Goal: Task Accomplishment & Management: Use online tool/utility

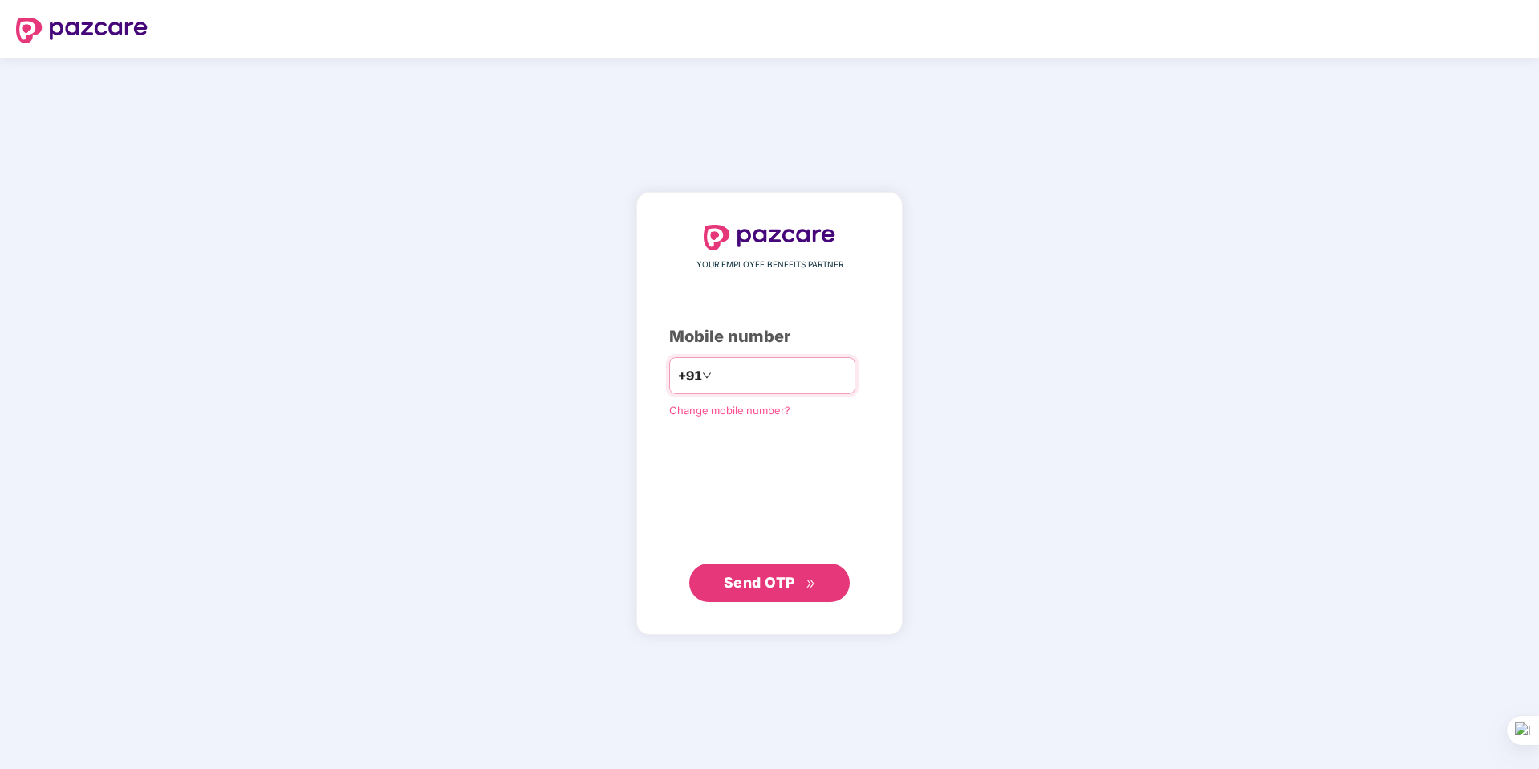
type input "**********"
click at [751, 587] on span "Send OTP" at bounding box center [759, 581] width 71 height 17
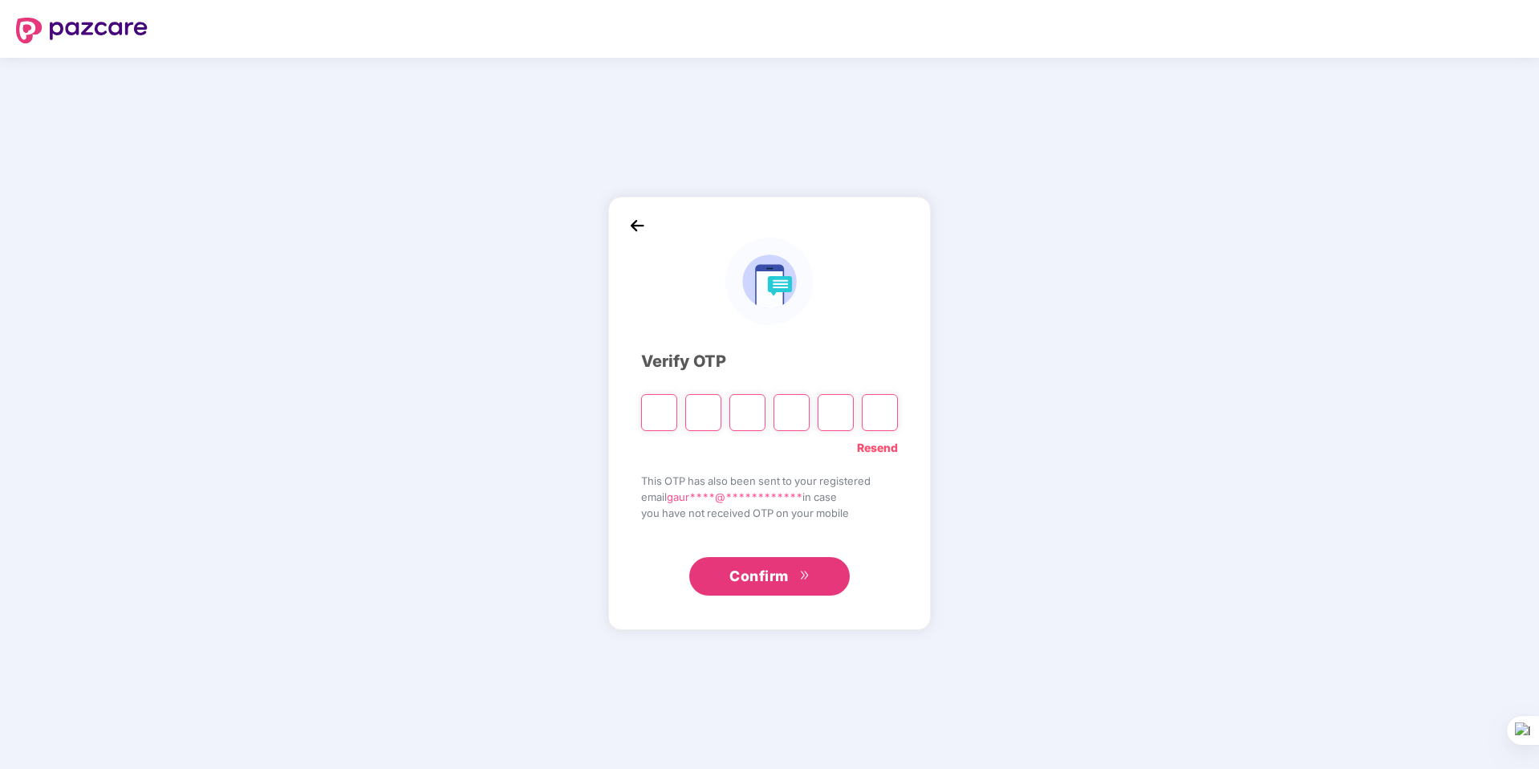
click at [649, 408] on input "Please enter verification code. Digit 1" at bounding box center [659, 412] width 36 height 37
type input "*"
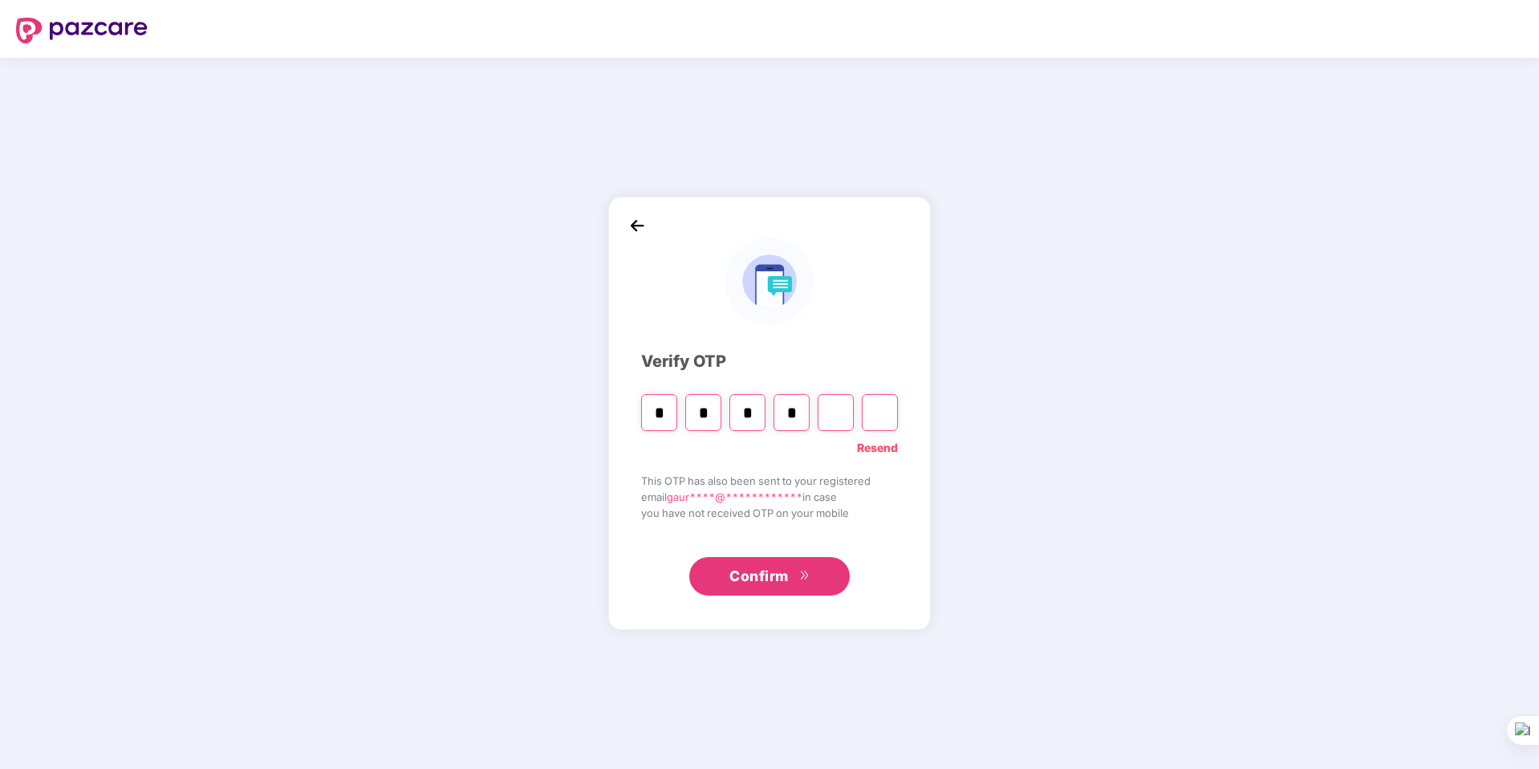
type input "*"
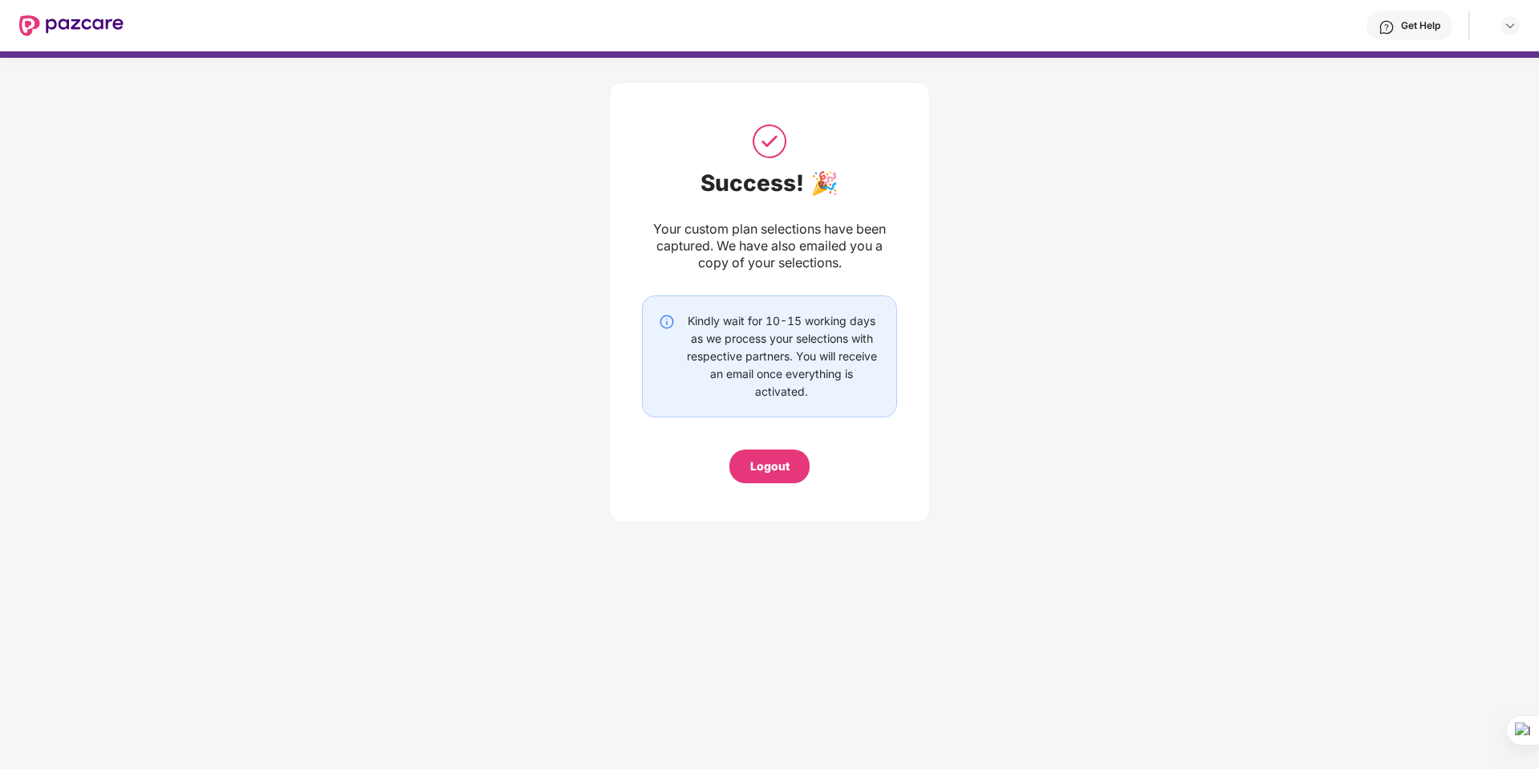
click at [826, 348] on div "Kindly wait for 10-15 working days as we process your selections with respectiv…" at bounding box center [781, 356] width 197 height 88
drag, startPoint x: 688, startPoint y: 323, endPoint x: 868, endPoint y: 389, distance: 192.2
click at [868, 389] on div "Kindly wait for 10-15 working days as we process your selections with respectiv…" at bounding box center [781, 356] width 197 height 88
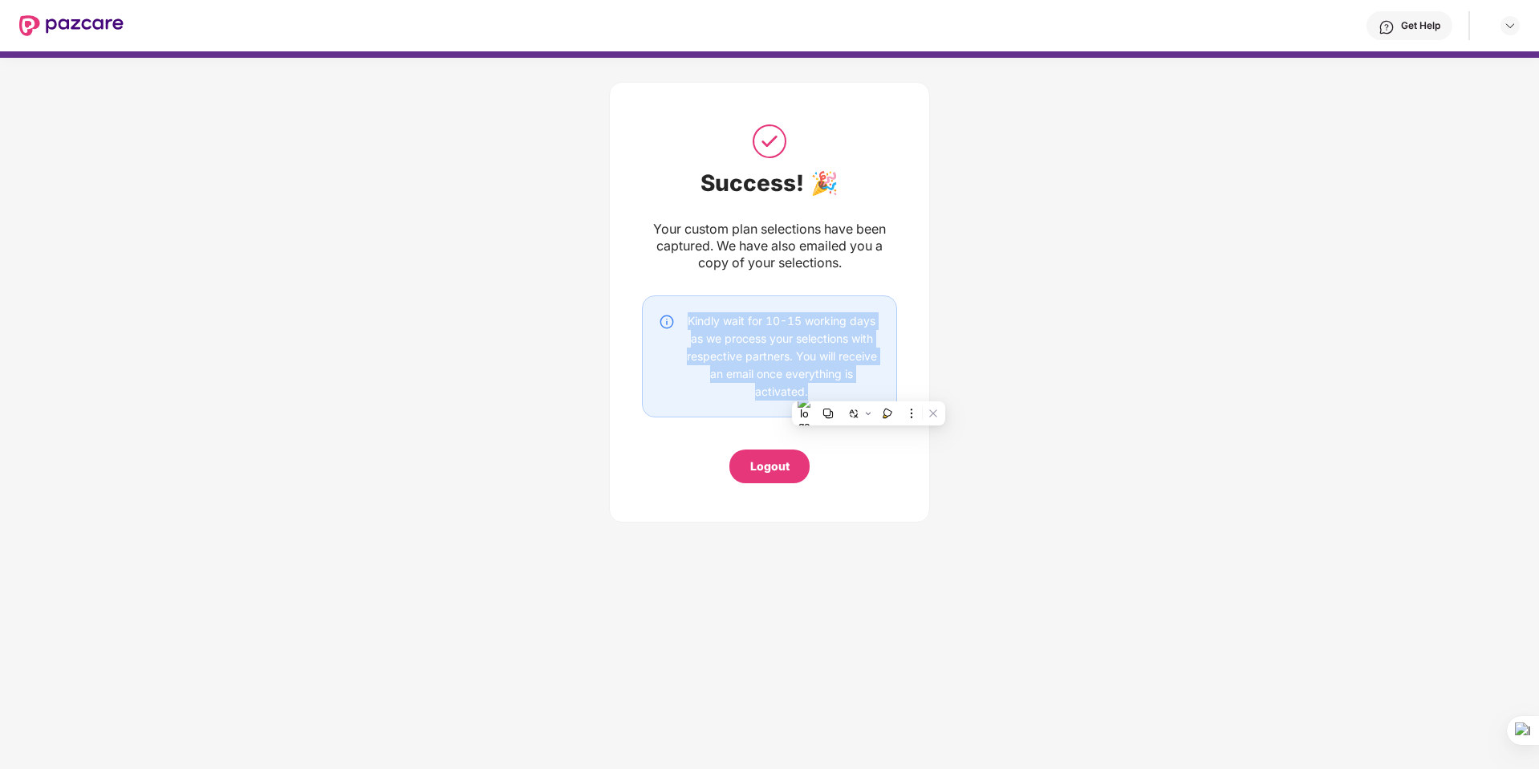
click at [866, 388] on div "Kindly wait for 10-15 working days as we process your selections with respectiv…" at bounding box center [781, 356] width 197 height 88
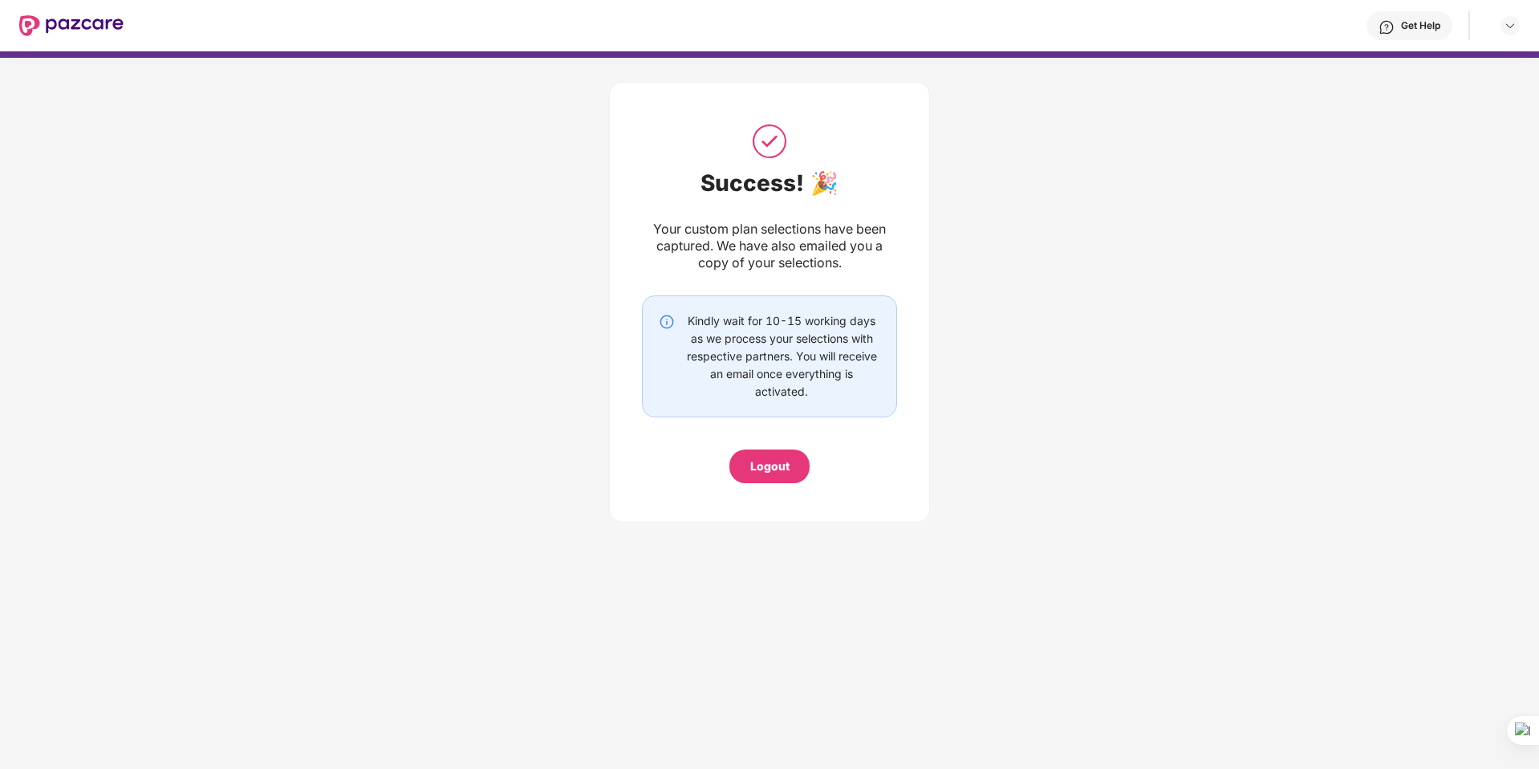
click at [785, 384] on div "Kindly wait for 10-15 working days as we process your selections with respectiv…" at bounding box center [781, 356] width 197 height 88
click at [818, 404] on div "Kindly wait for 10-15 working days as we process your selections with respectiv…" at bounding box center [769, 356] width 255 height 122
drag, startPoint x: 814, startPoint y: 394, endPoint x: 682, endPoint y: 323, distance: 149.4
click at [683, 323] on div "Kindly wait for 10-15 working days as we process your selections with respectiv…" at bounding box center [781, 356] width 197 height 88
click at [695, 345] on div "Kindly wait for 10-15 working days as we process your selections with respectiv…" at bounding box center [781, 356] width 197 height 88
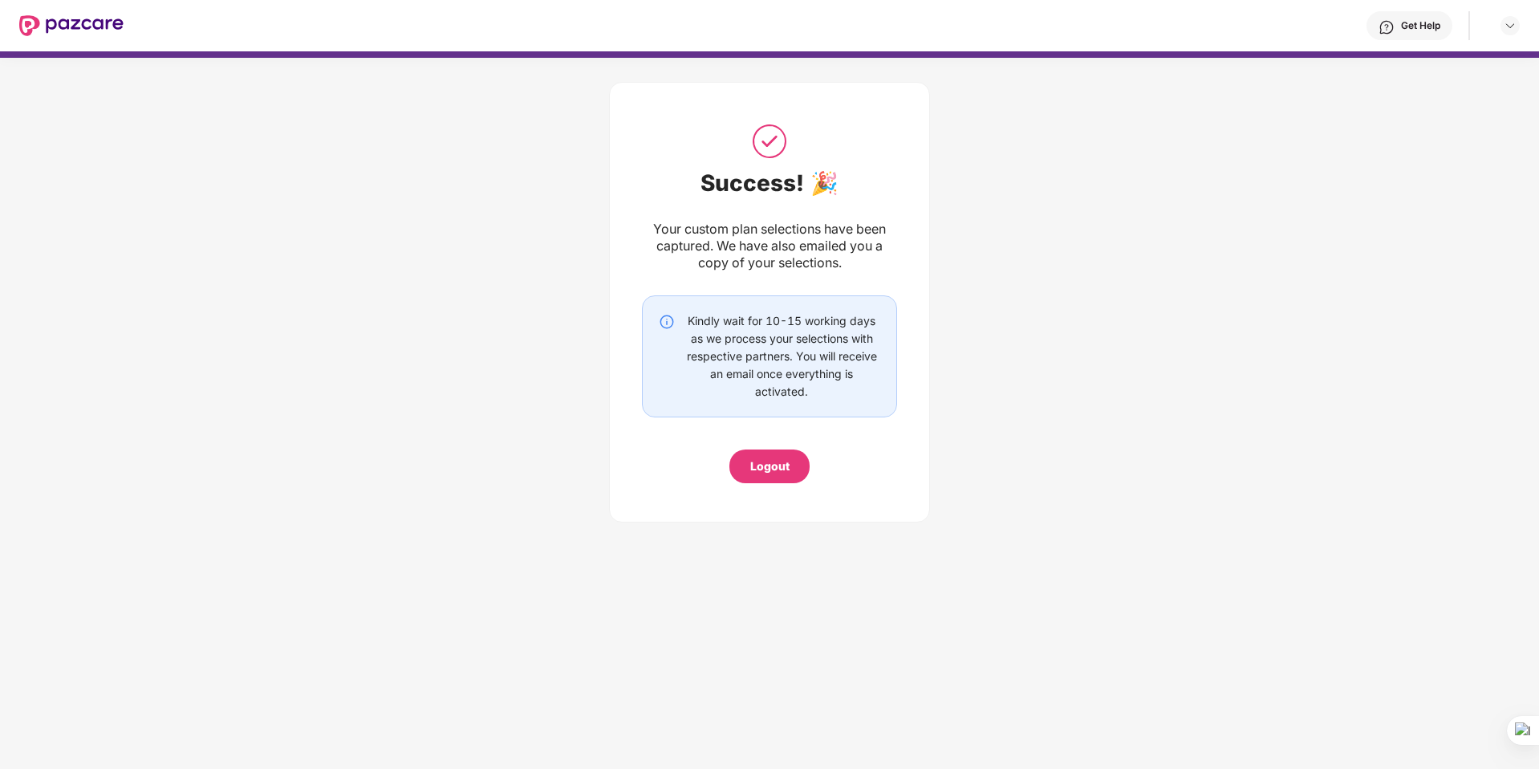
click at [693, 329] on div "Kindly wait for 10-15 working days as we process your selections with respectiv…" at bounding box center [781, 356] width 197 height 88
drag, startPoint x: 678, startPoint y: 320, endPoint x: 877, endPoint y: 397, distance: 213.4
click at [877, 397] on div "Kindly wait for 10-15 working days as we process your selections with respectiv…" at bounding box center [769, 356] width 221 height 88
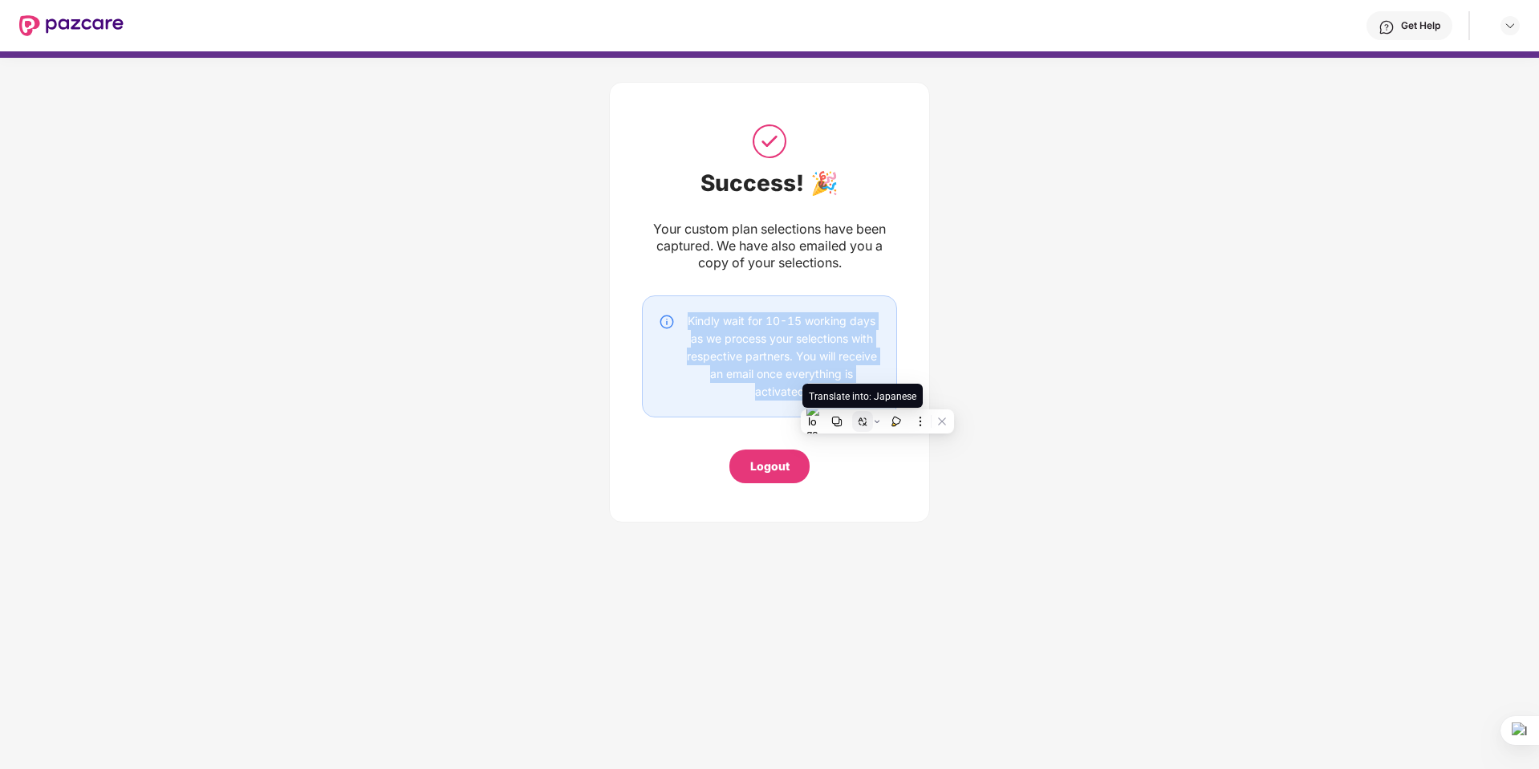
click at [862, 417] on icon at bounding box center [862, 421] width 11 height 11
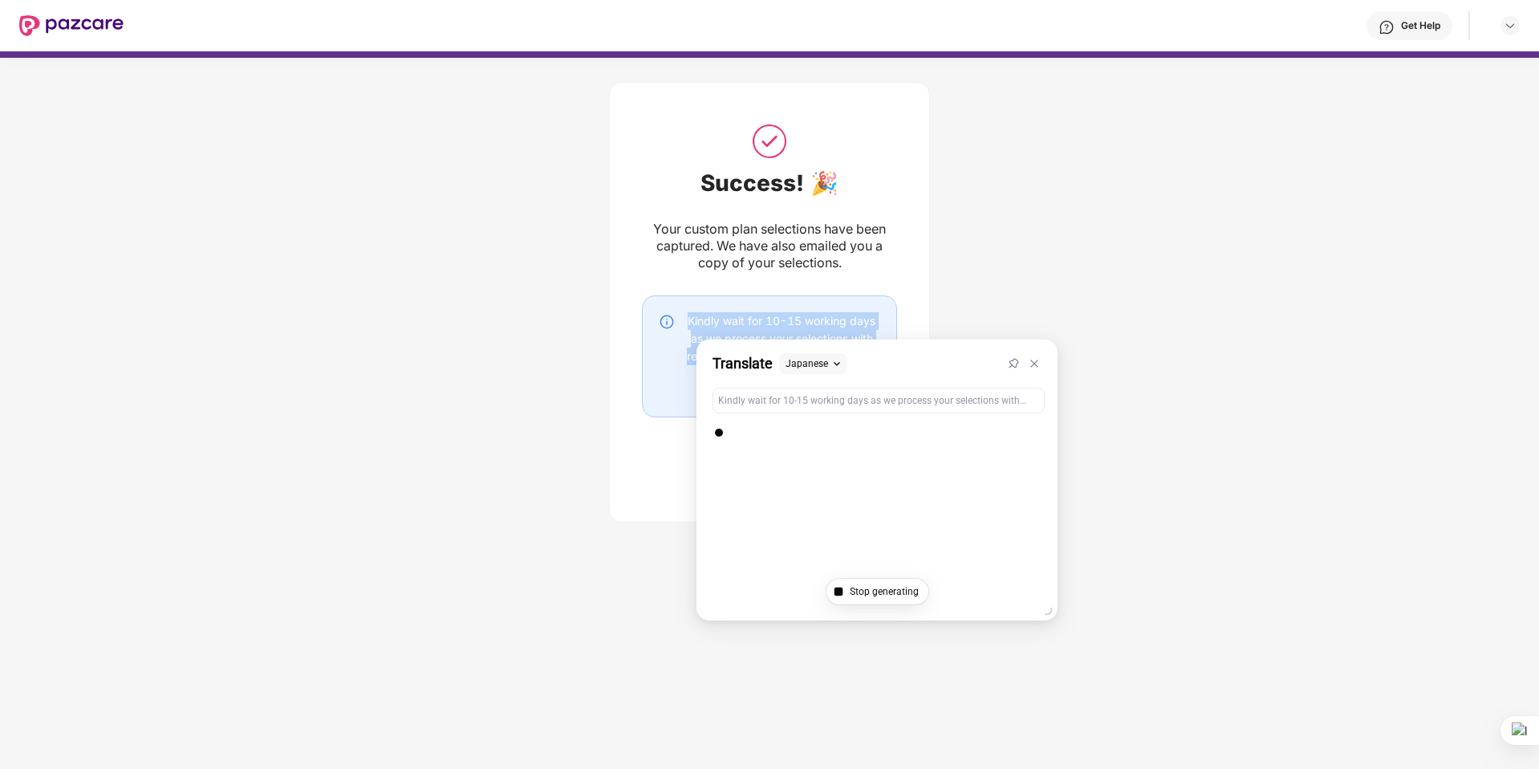
click at [1055, 356] on div "Translate Japanese" at bounding box center [877, 363] width 361 height 48
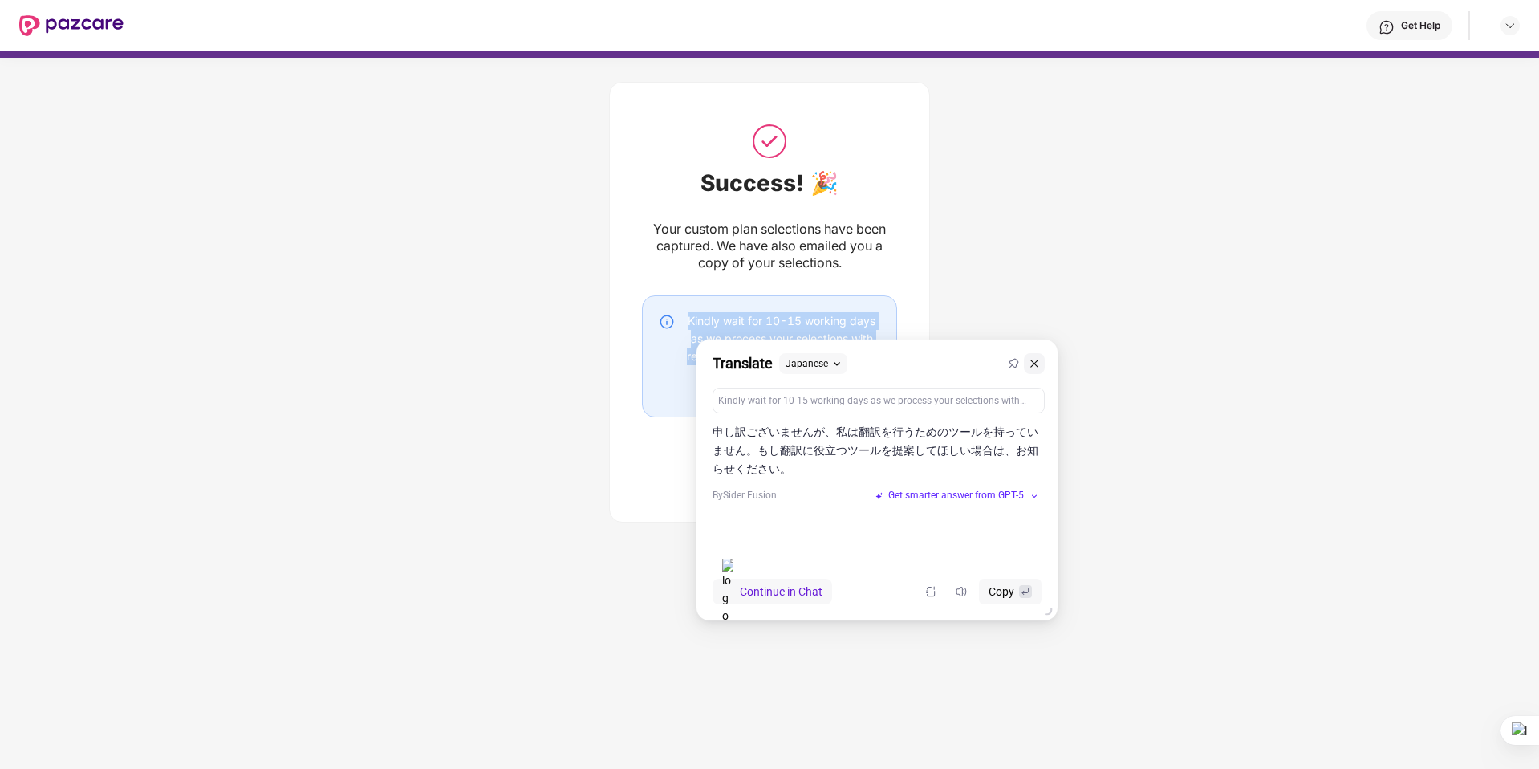
click at [1037, 364] on icon at bounding box center [1034, 363] width 11 height 11
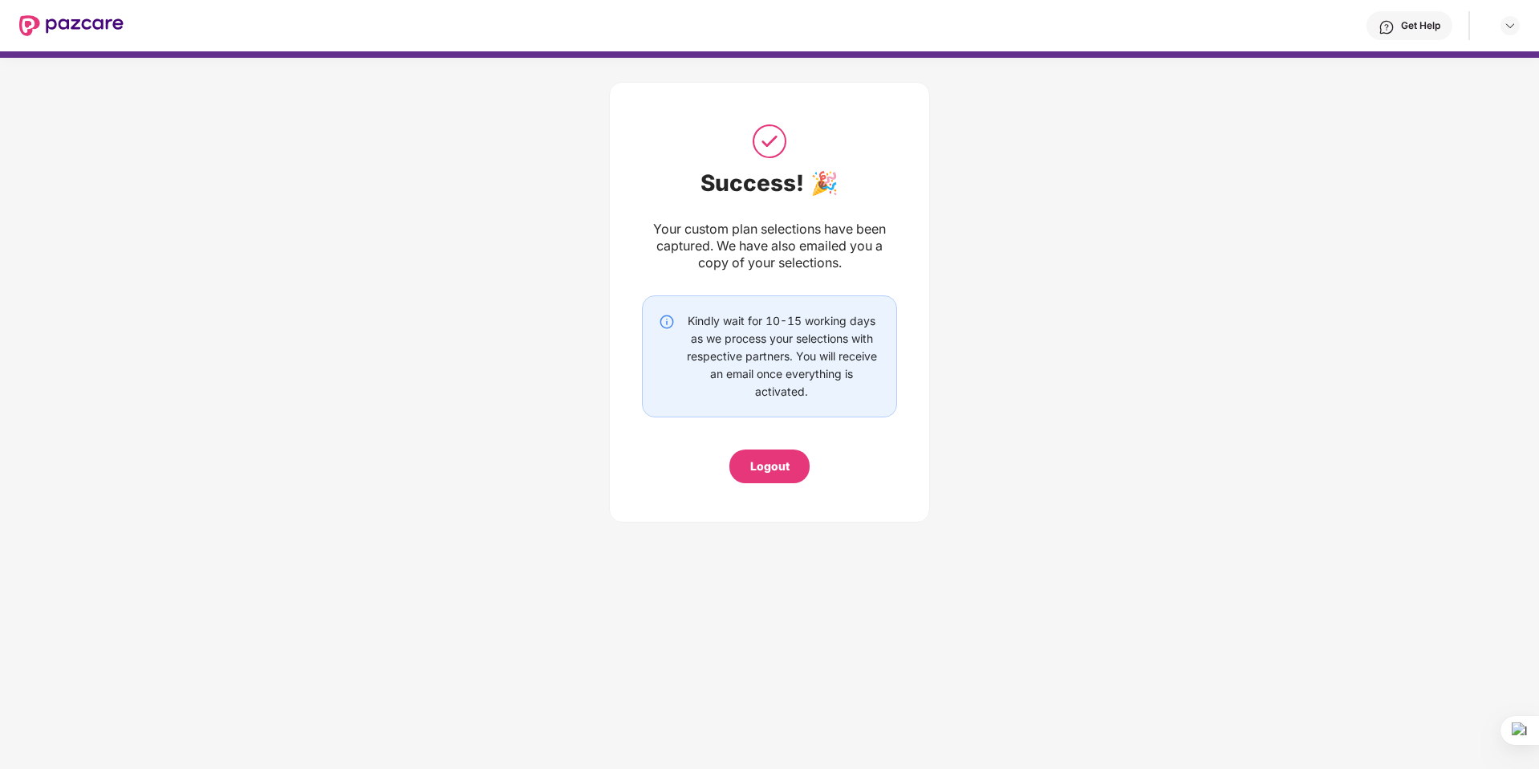
click at [1156, 254] on div "Success! 🎉 Your custom plan selections have been captured. We have also emailed…" at bounding box center [769, 298] width 1539 height 481
